Goal: Ask a question

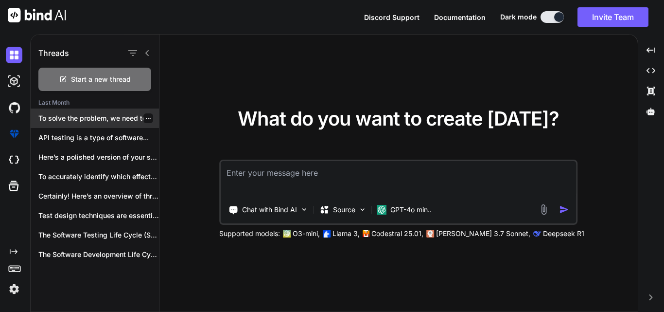
click at [123, 124] on div "To solve the problem, we need to..." at bounding box center [95, 117] width 128 height 19
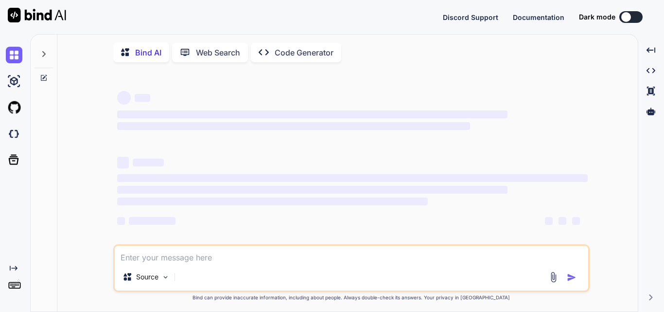
click at [626, 15] on div at bounding box center [626, 17] width 10 height 10
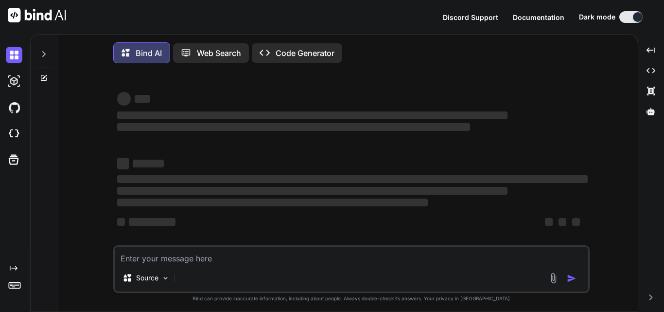
type textarea "x"
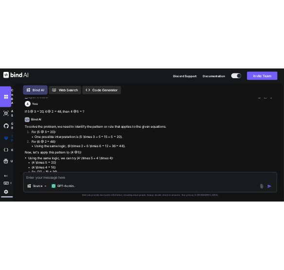
scroll to position [3149, 0]
